Goal: Information Seeking & Learning: Find specific fact

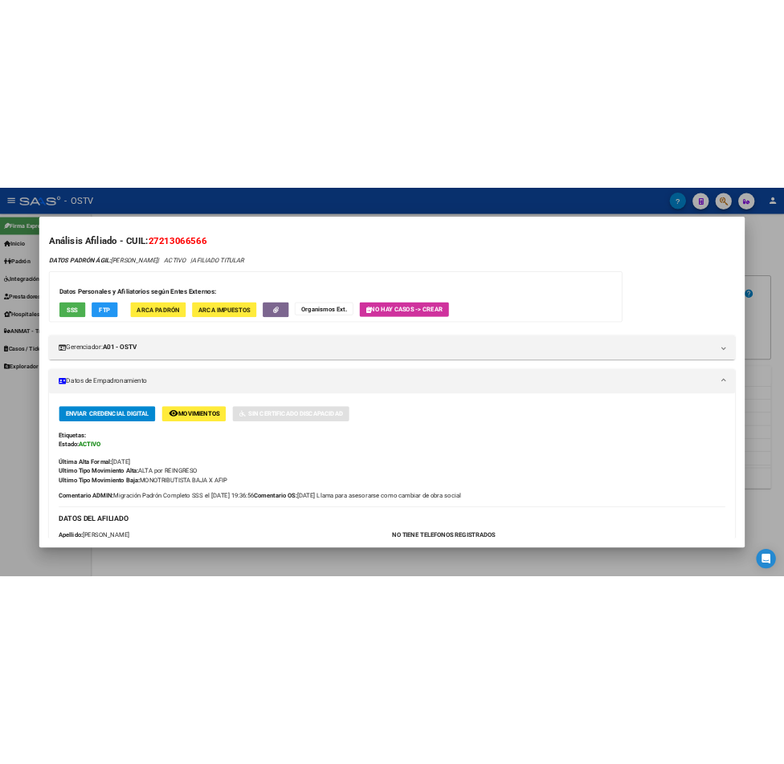
scroll to position [401, 0]
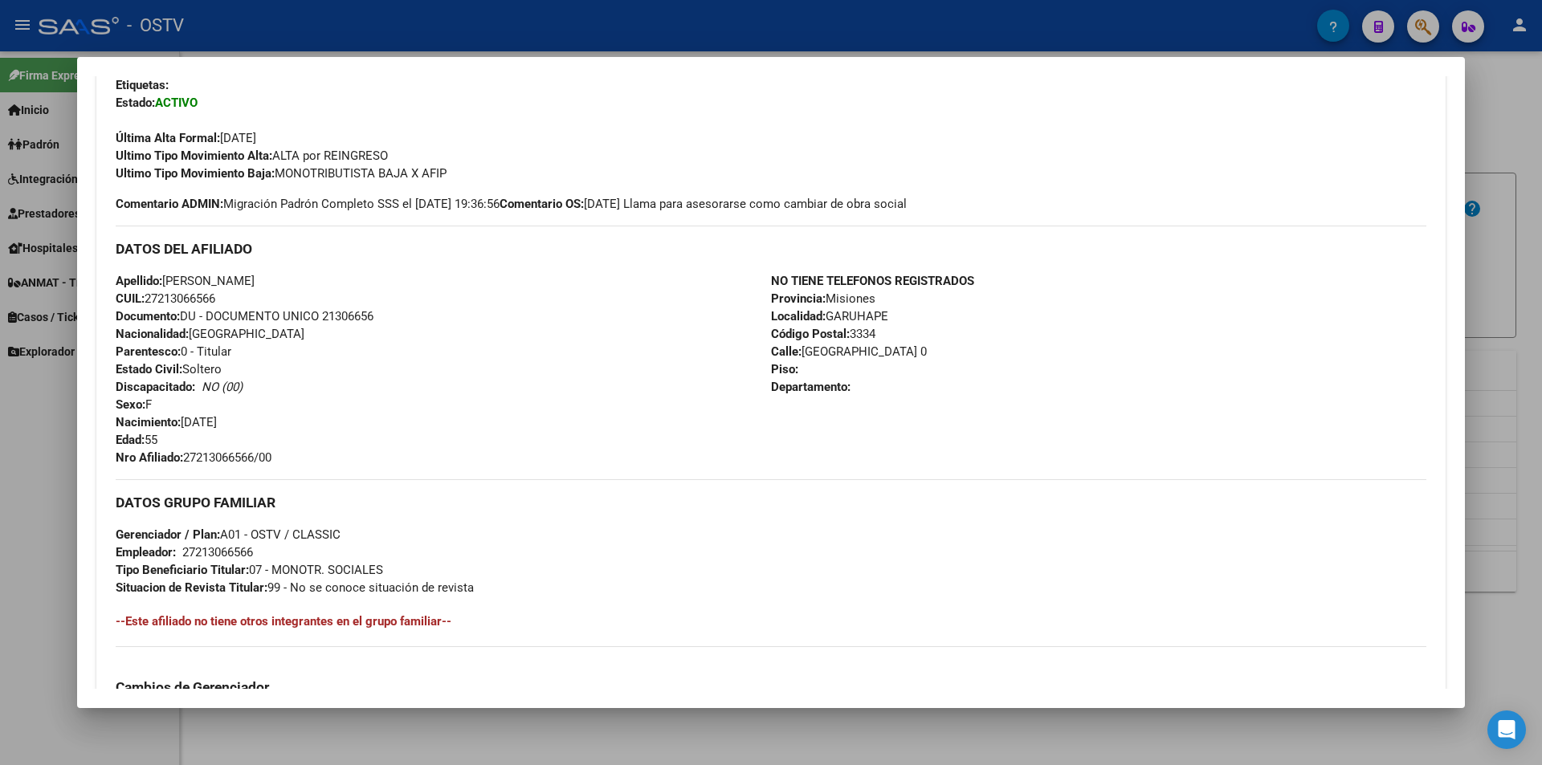
click at [422, 31] on div at bounding box center [771, 382] width 1542 height 765
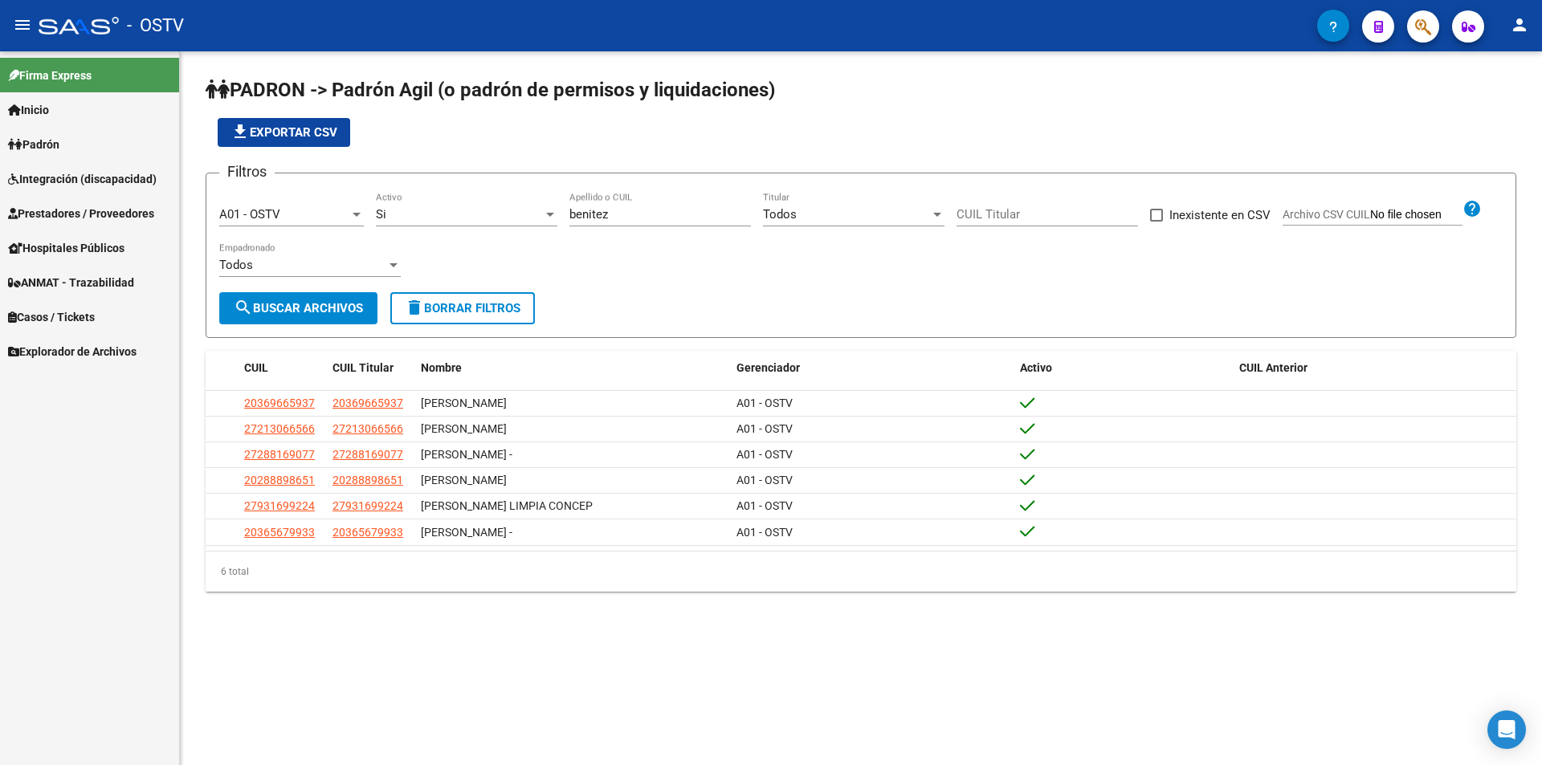
click at [474, 141] on div "file_download Exportar CSV" at bounding box center [861, 132] width 1310 height 29
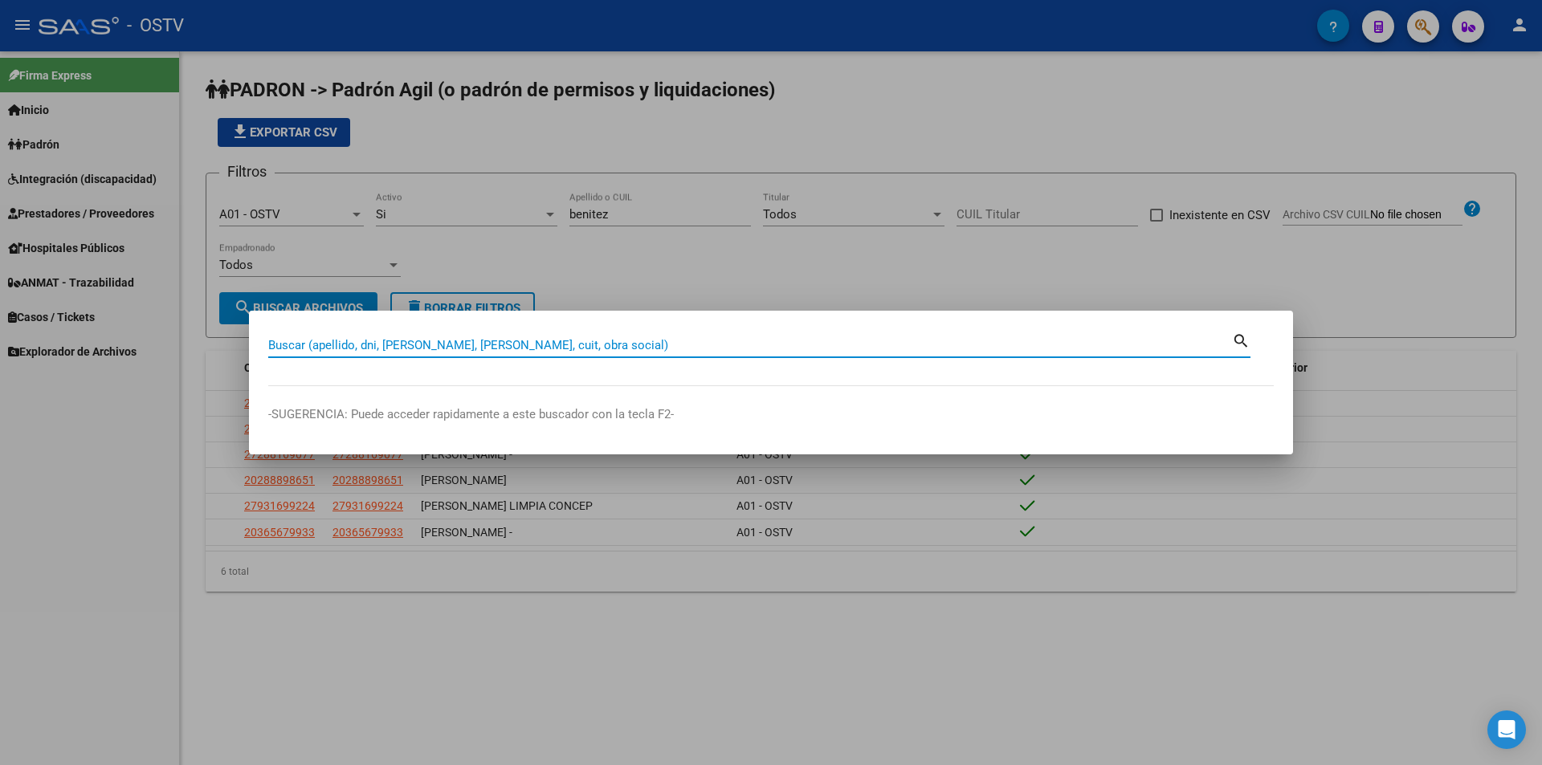
paste input "34140082"
type input "34140082"
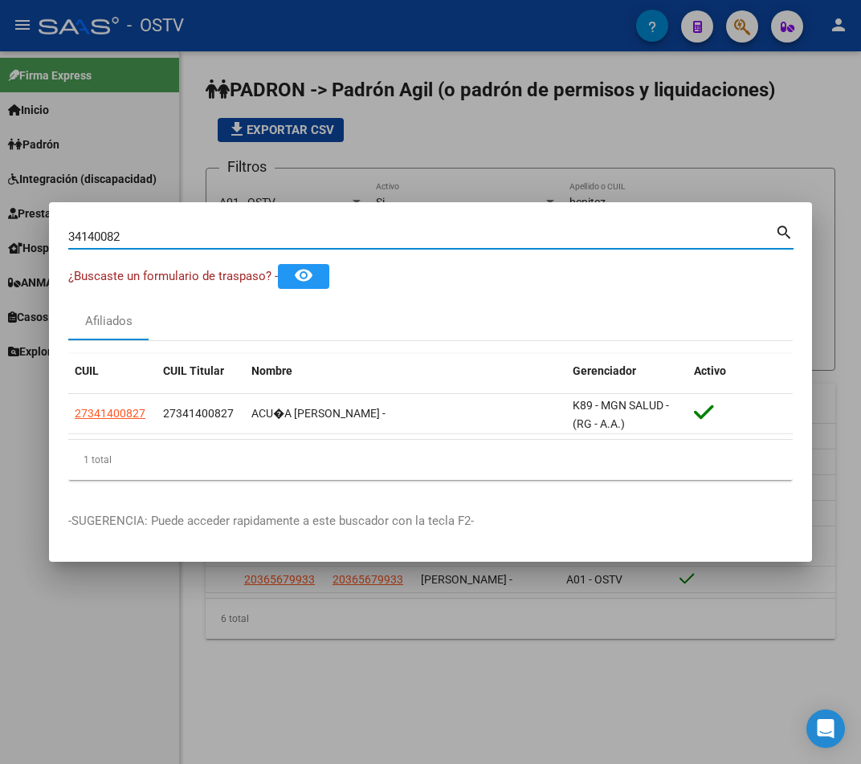
click at [335, 176] on div at bounding box center [430, 382] width 861 height 764
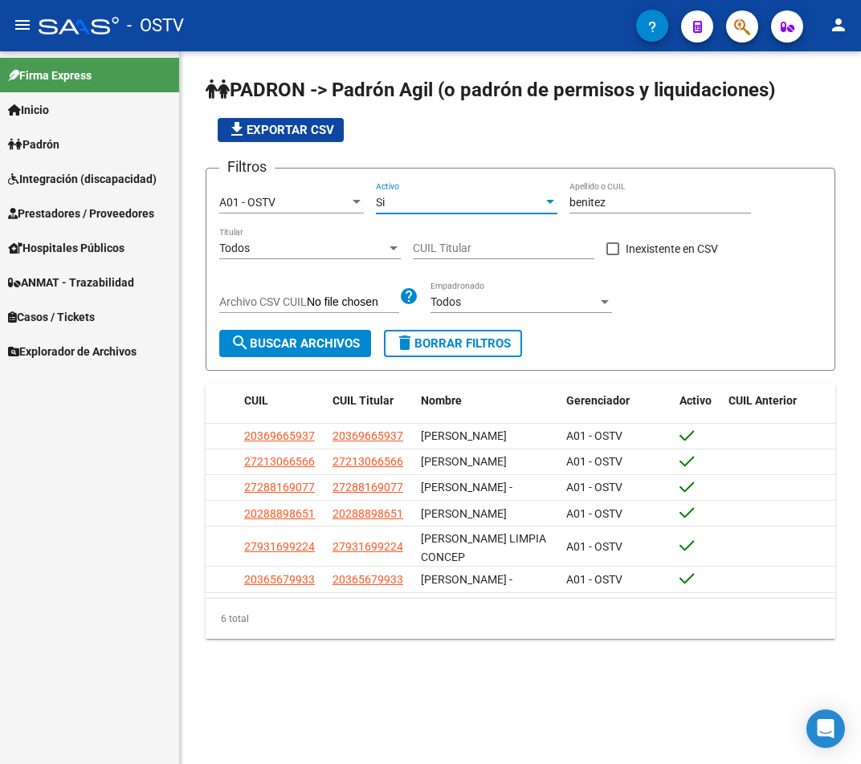
click at [459, 204] on div "Si" at bounding box center [459, 203] width 167 height 14
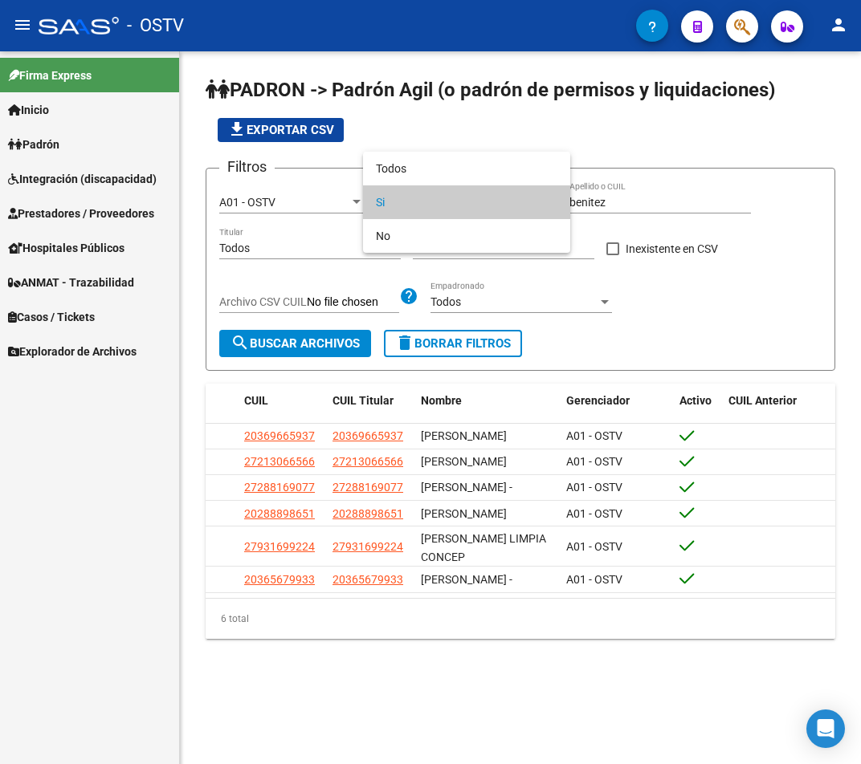
click at [609, 192] on div at bounding box center [430, 382] width 861 height 764
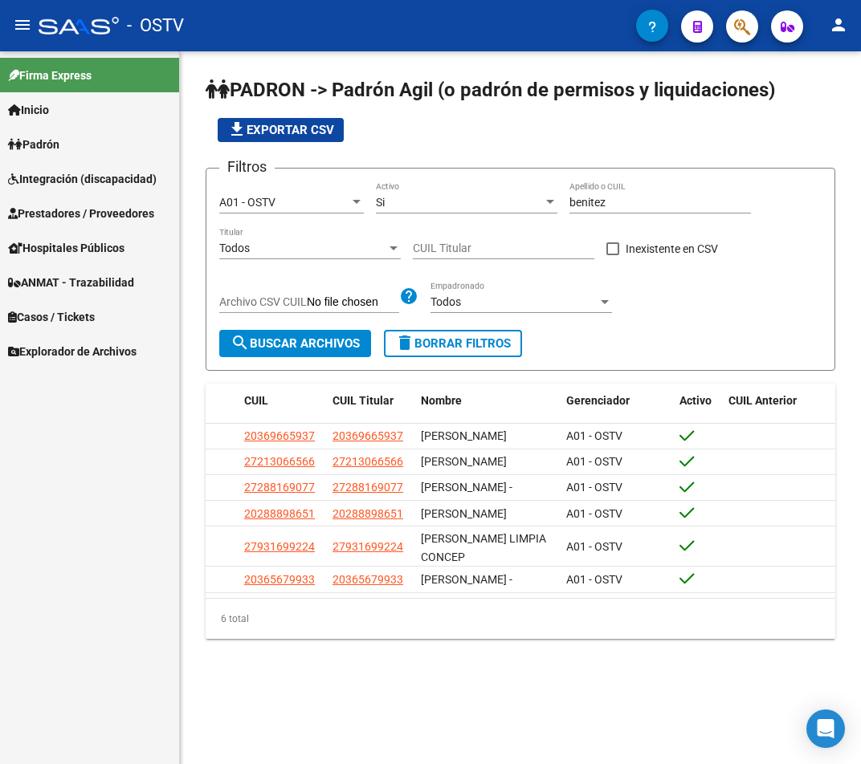
click at [636, 201] on input "benitez" at bounding box center [659, 203] width 181 height 14
drag, startPoint x: 485, startPoint y: 202, endPoint x: 423, endPoint y: 204, distance: 61.9
click at [434, 204] on app-bool-drop-down "Si Activo" at bounding box center [473, 202] width 194 height 13
click at [676, 193] on div "[PERSON_NAME] Apellido o CUIL" at bounding box center [659, 197] width 181 height 32
click at [670, 206] on input "benitez" at bounding box center [659, 203] width 181 height 14
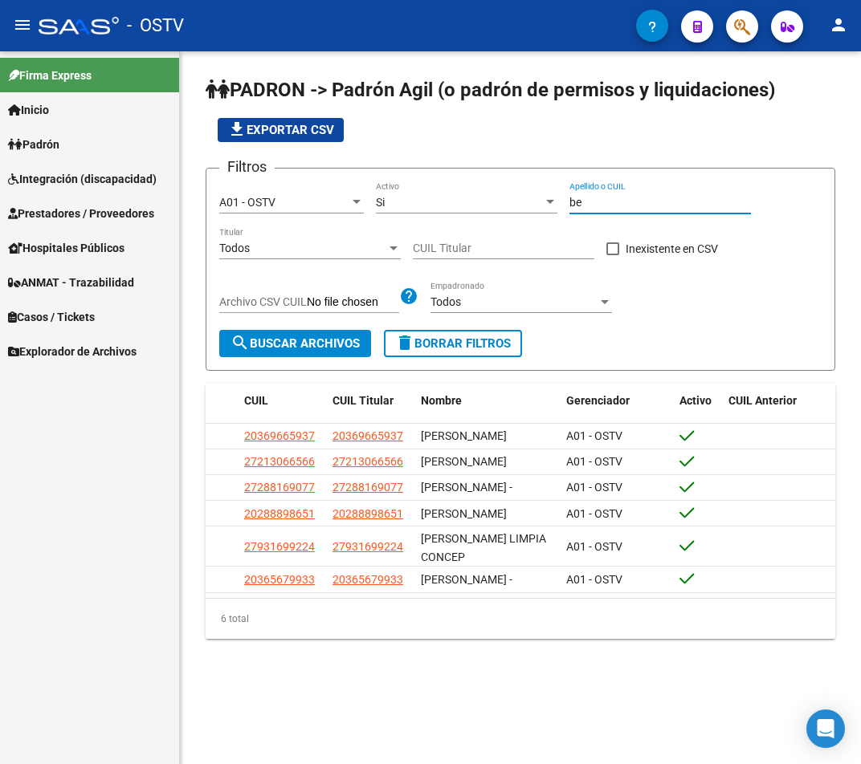
type input "b"
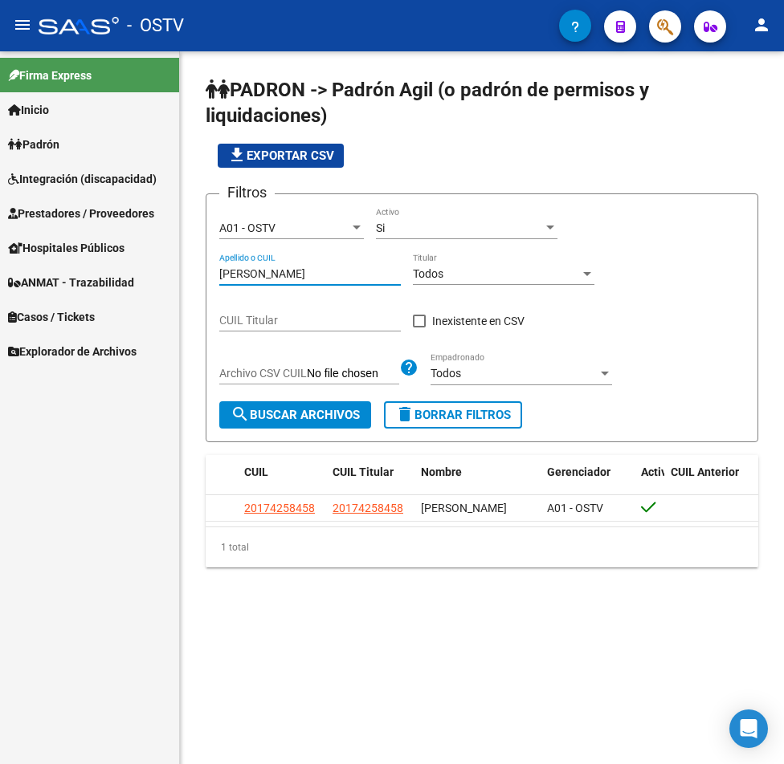
type input "[PERSON_NAME]"
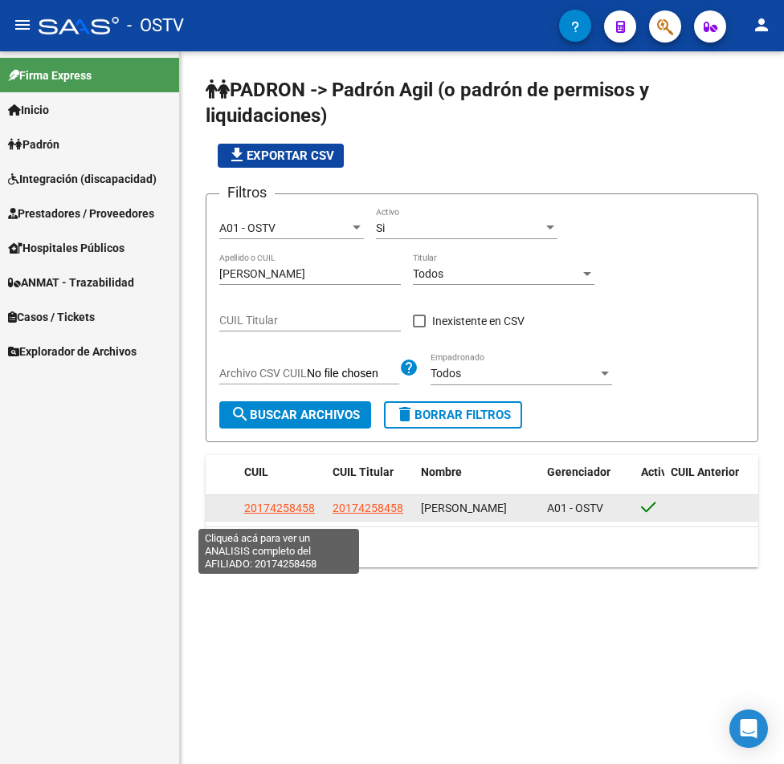
click at [287, 515] on span "20174258458" at bounding box center [279, 508] width 71 height 13
type textarea "20174258458"
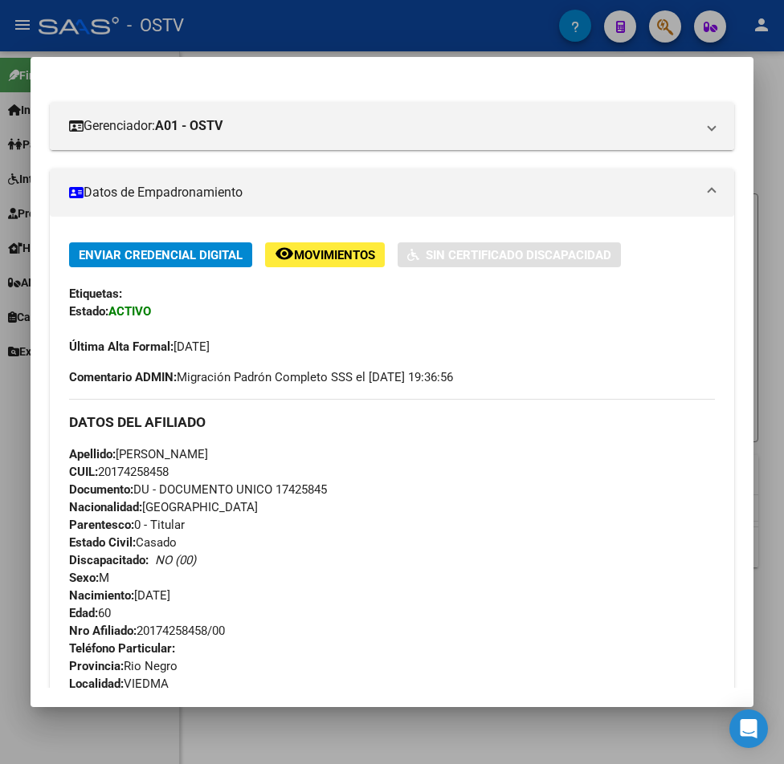
scroll to position [321, 0]
